Goal: Go to known website

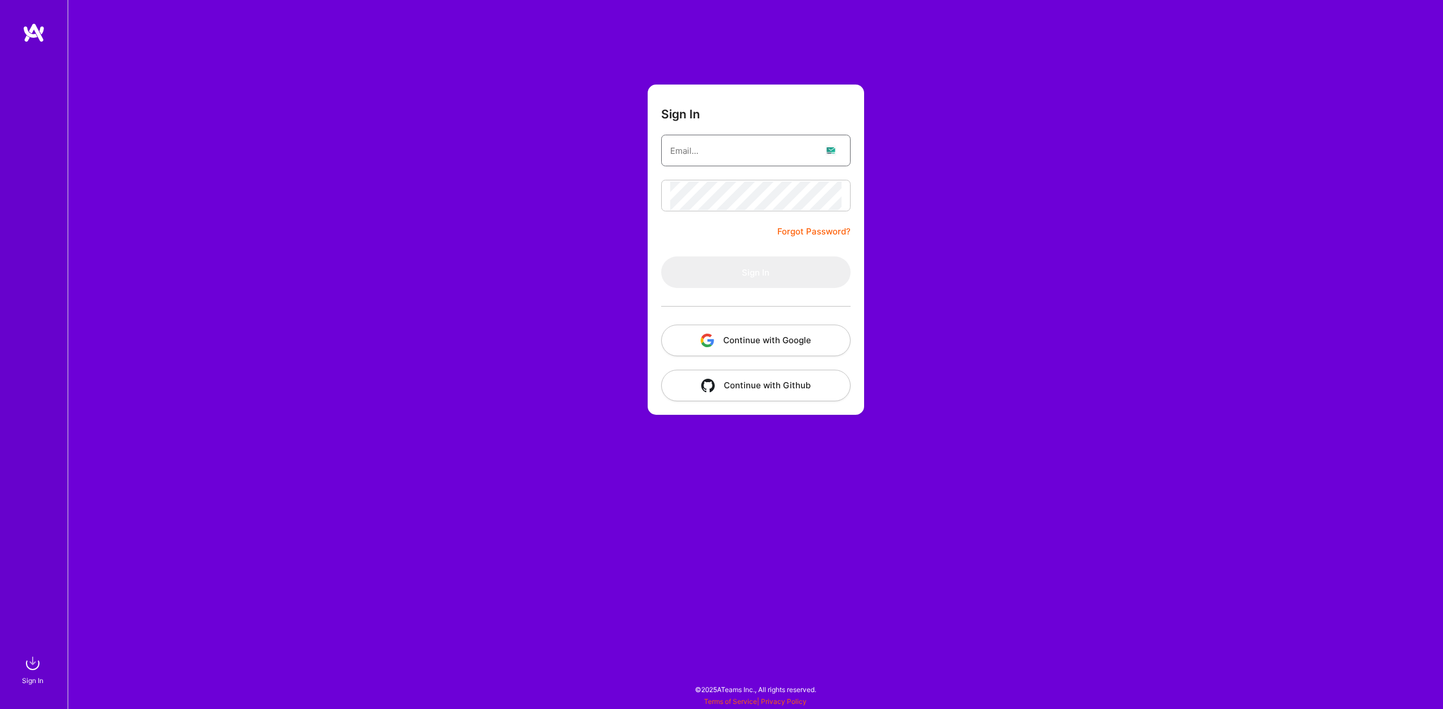
type input "[EMAIL_ADDRESS][DOMAIN_NAME]"
click at [751, 260] on button "Sign In" at bounding box center [755, 272] width 189 height 32
